Goal: Task Accomplishment & Management: Manage account settings

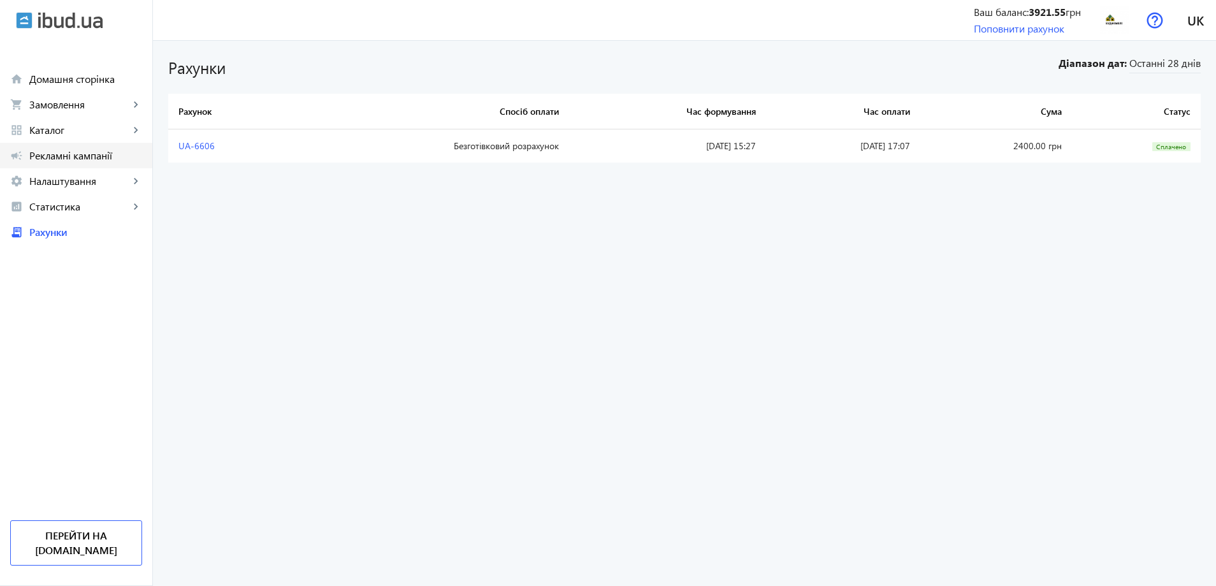
click at [50, 156] on span "Рекламні кампанії" at bounding box center [85, 155] width 113 height 13
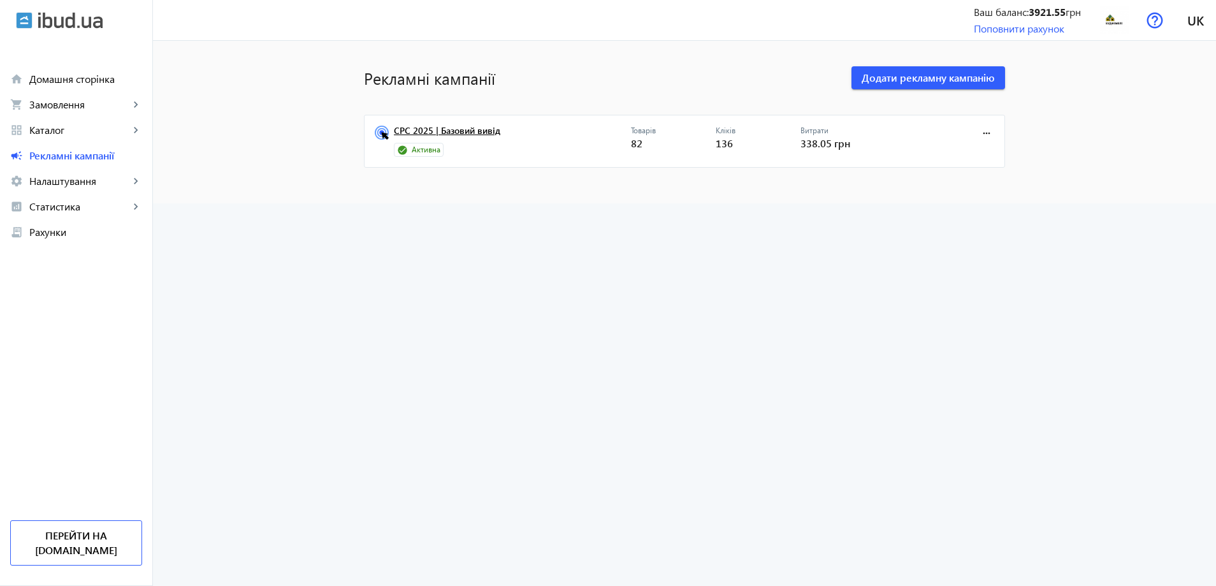
click at [402, 132] on link "CPC 2025 | Базовий вивід" at bounding box center [512, 135] width 237 height 18
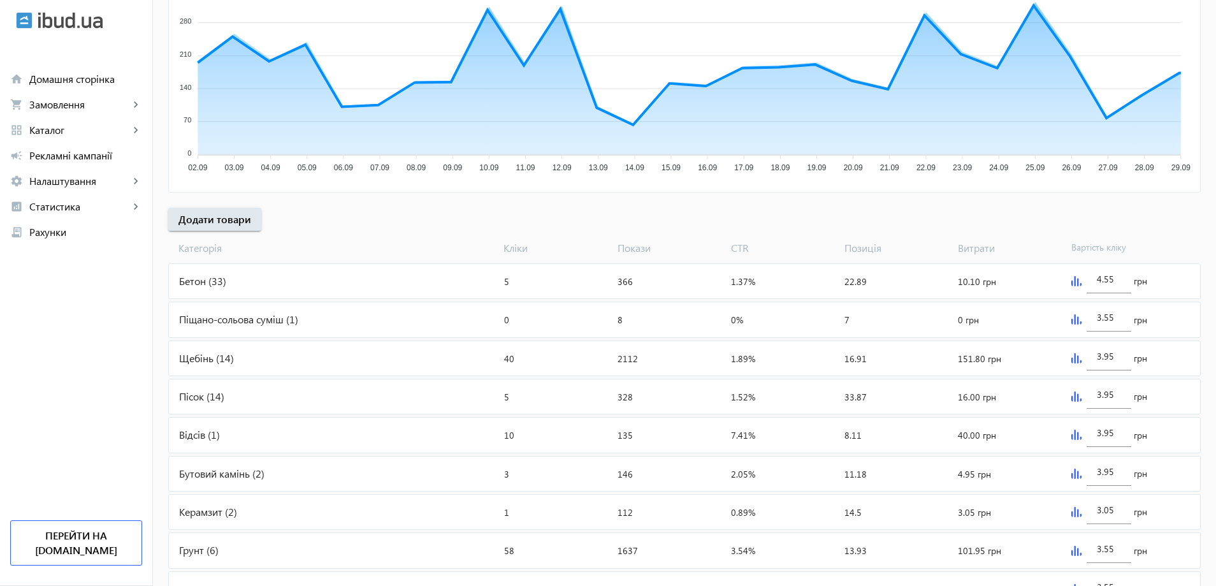
scroll to position [433, 0]
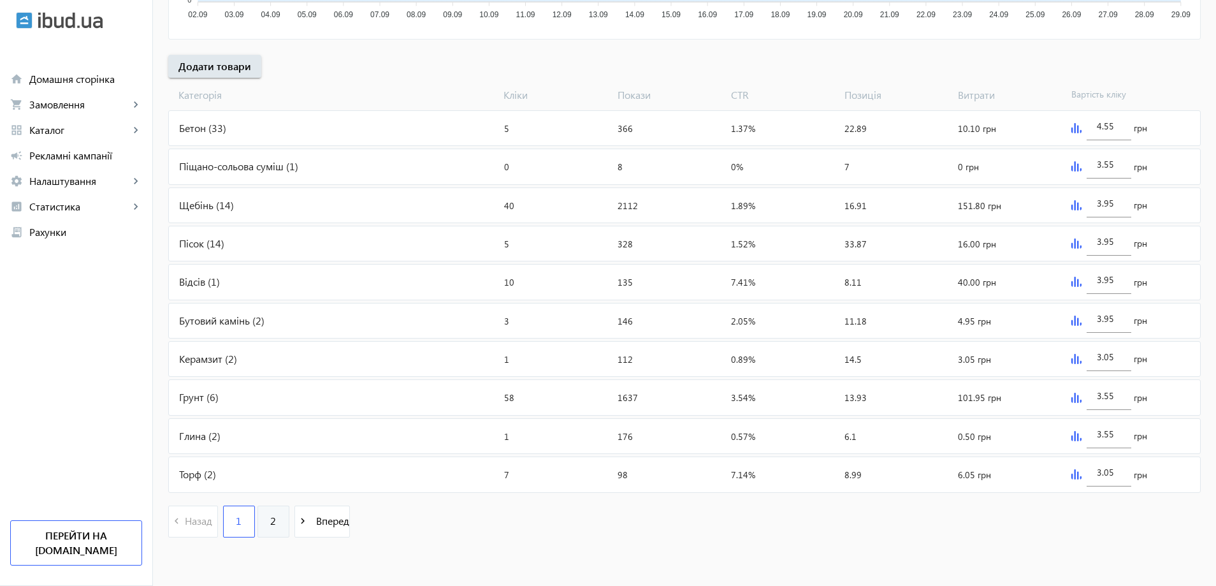
click at [270, 521] on span "2" at bounding box center [273, 521] width 6 height 14
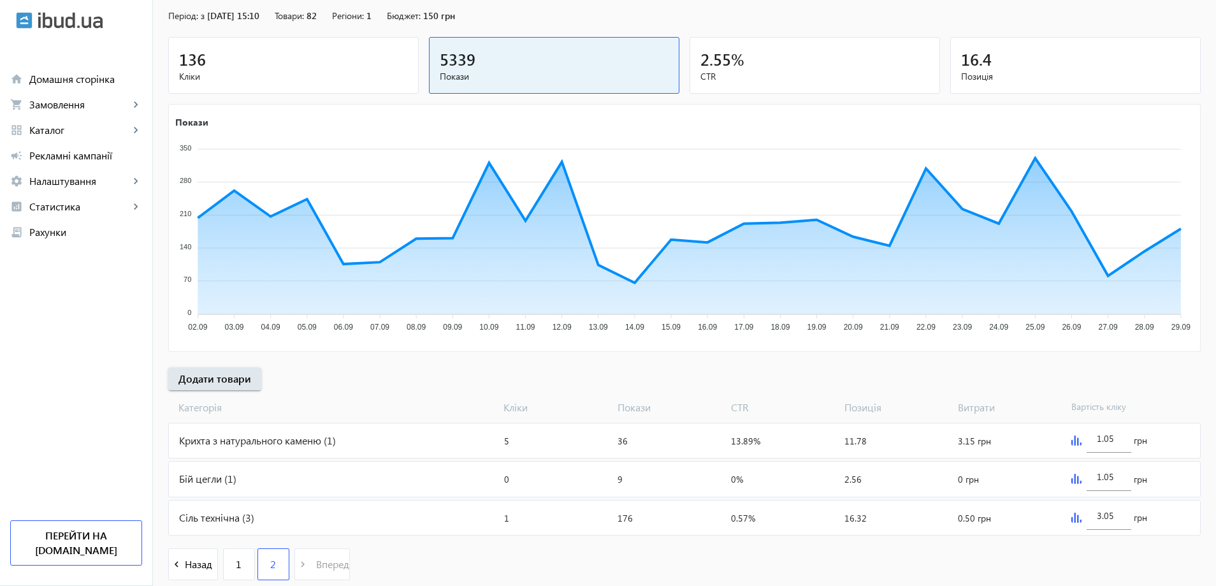
scroll to position [163, 0]
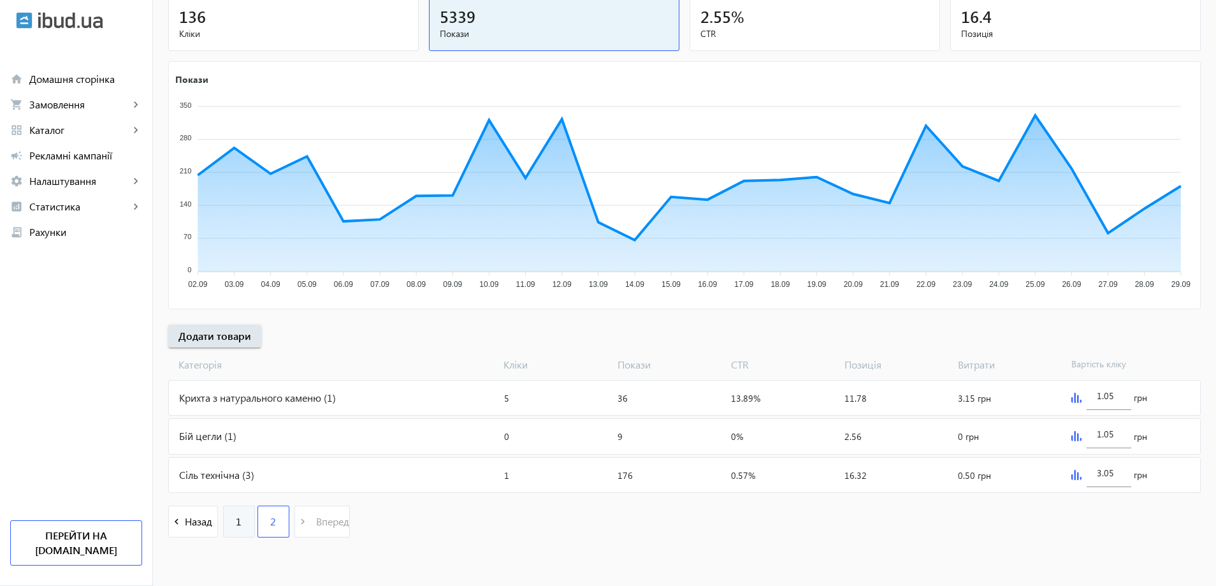
click at [236, 523] on span "1" at bounding box center [239, 521] width 6 height 14
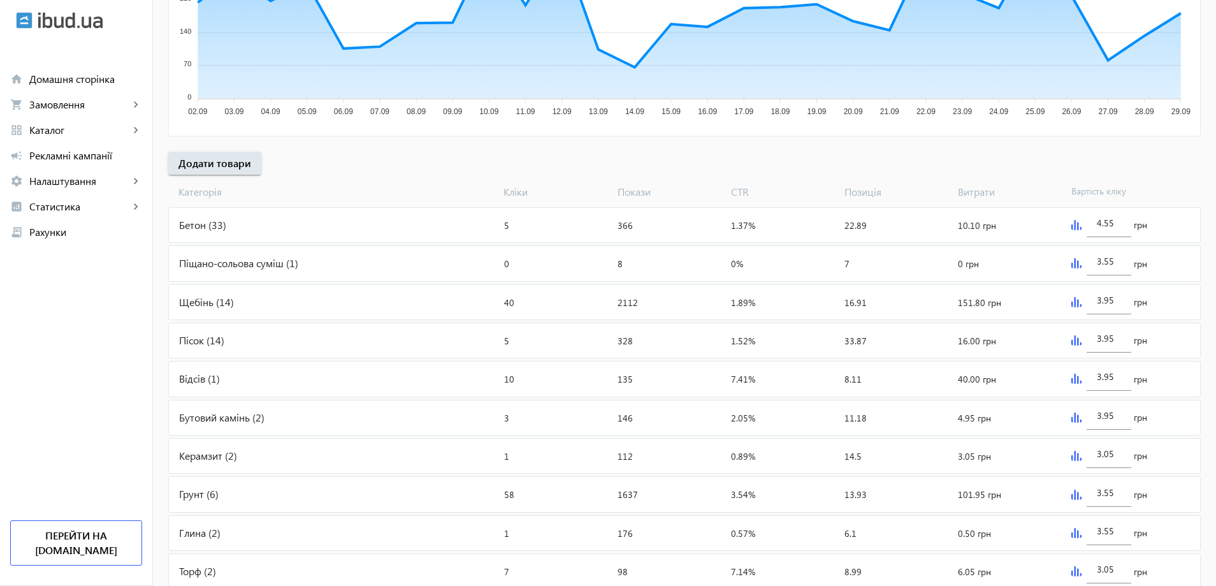
scroll to position [433, 0]
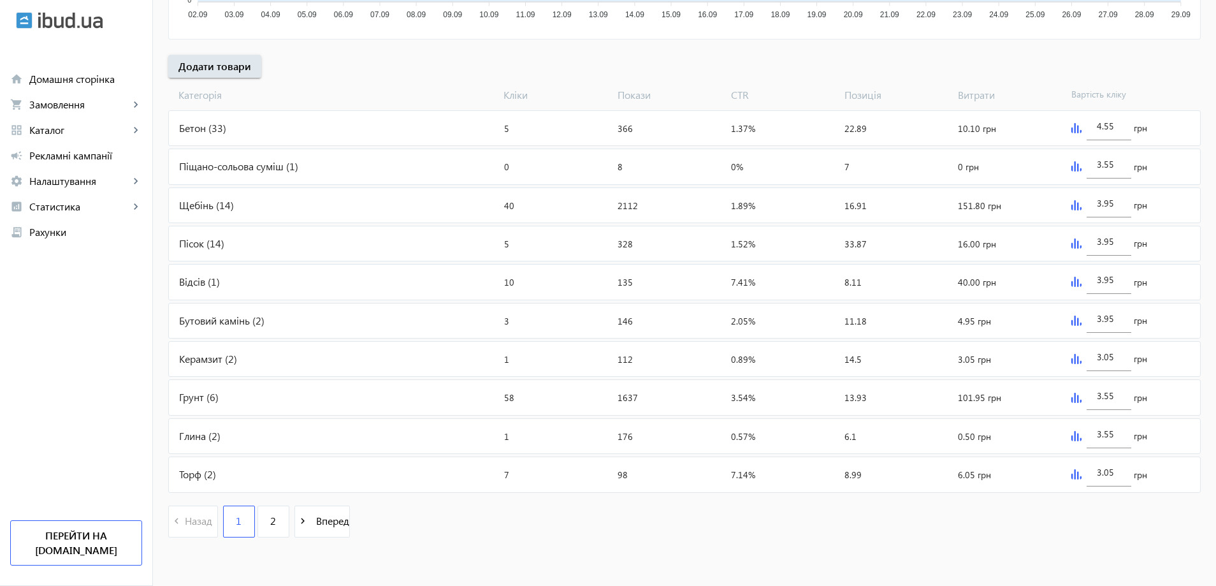
click at [1075, 204] on img at bounding box center [1076, 205] width 10 height 10
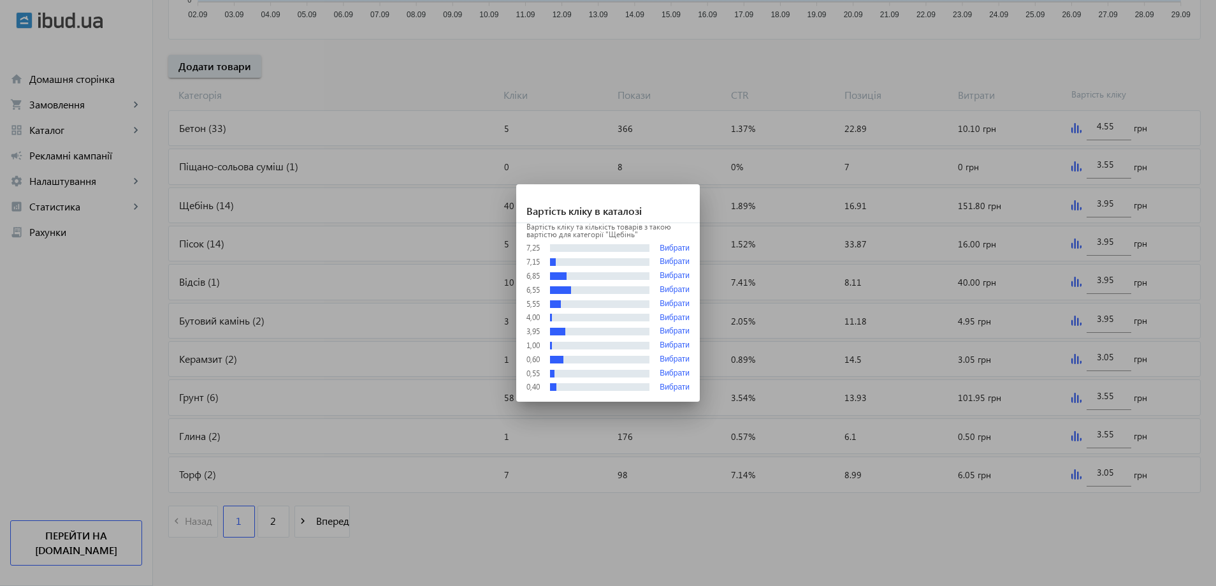
scroll to position [0, 0]
click at [1075, 204] on div at bounding box center [608, 293] width 1216 height 586
